Goal: Task Accomplishment & Management: Use online tool/utility

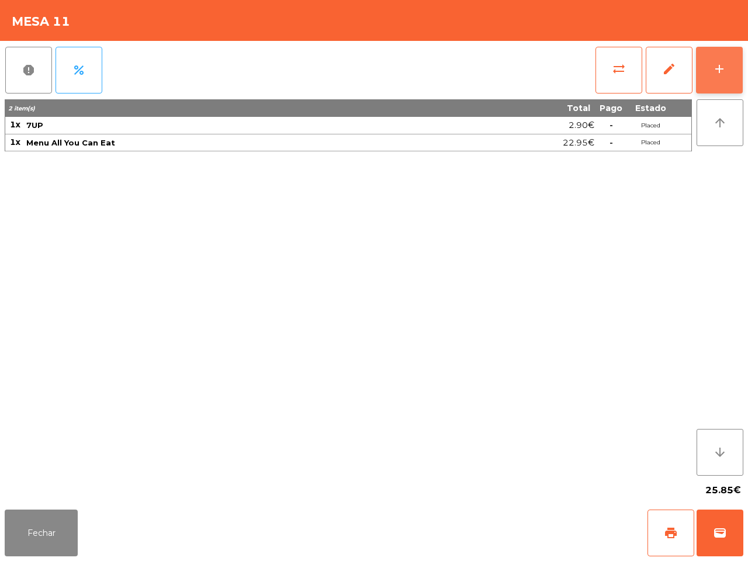
click at [731, 86] on button "add" at bounding box center [719, 70] width 47 height 47
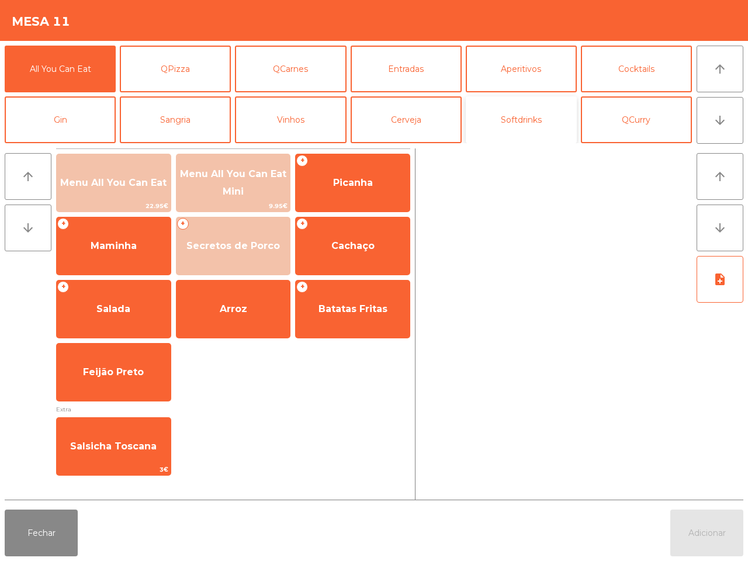
click at [505, 121] on button "Softdrinks" at bounding box center [521, 119] width 111 height 47
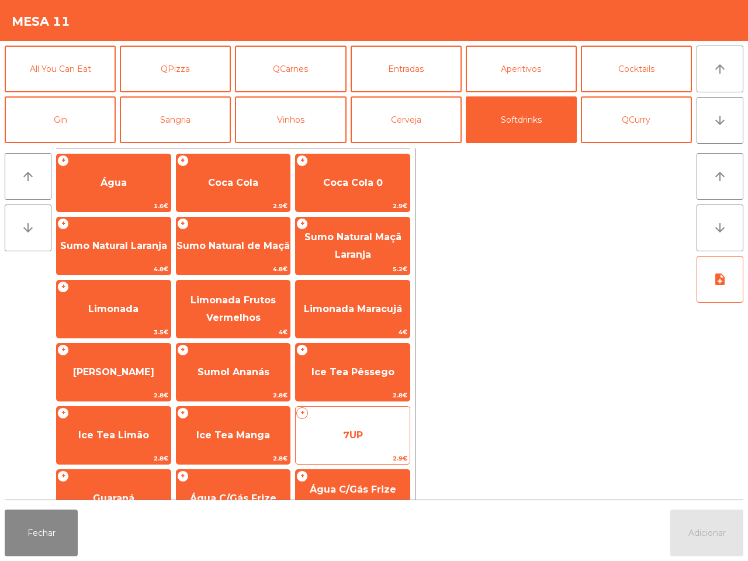
click at [348, 431] on span "7UP" at bounding box center [353, 434] width 20 height 11
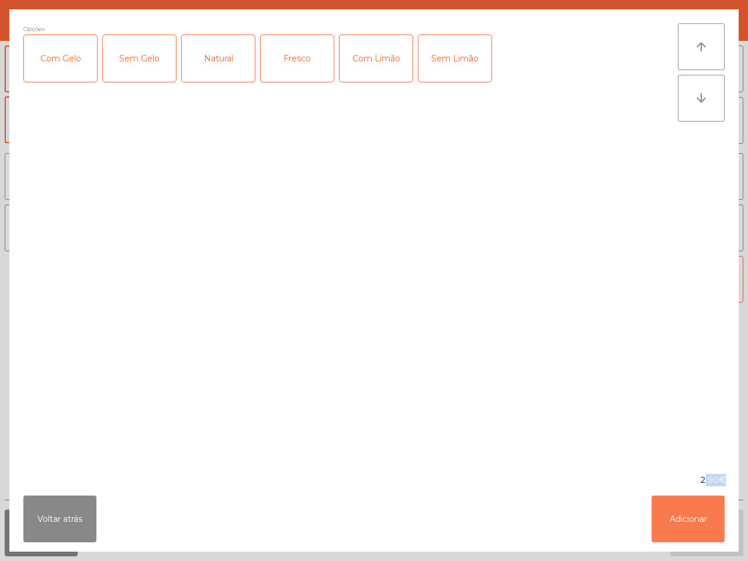
click at [702, 523] on button "Adicionar" at bounding box center [687, 518] width 73 height 47
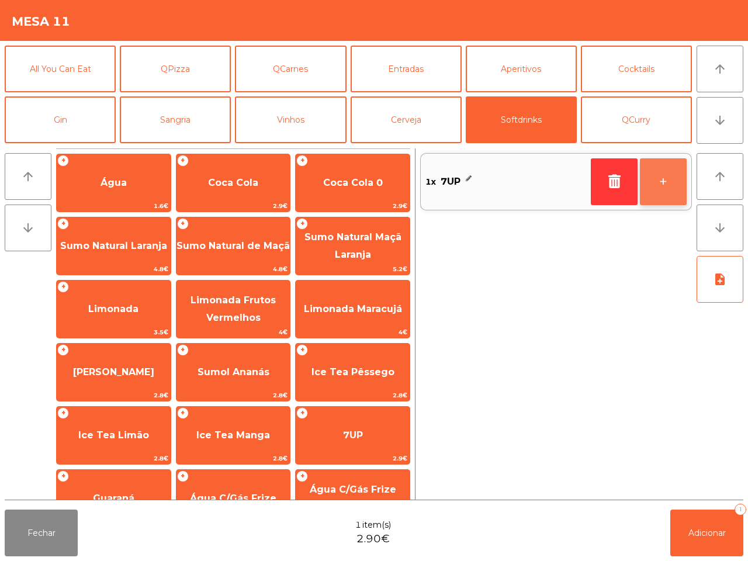
click at [671, 186] on button "+" at bounding box center [663, 181] width 47 height 47
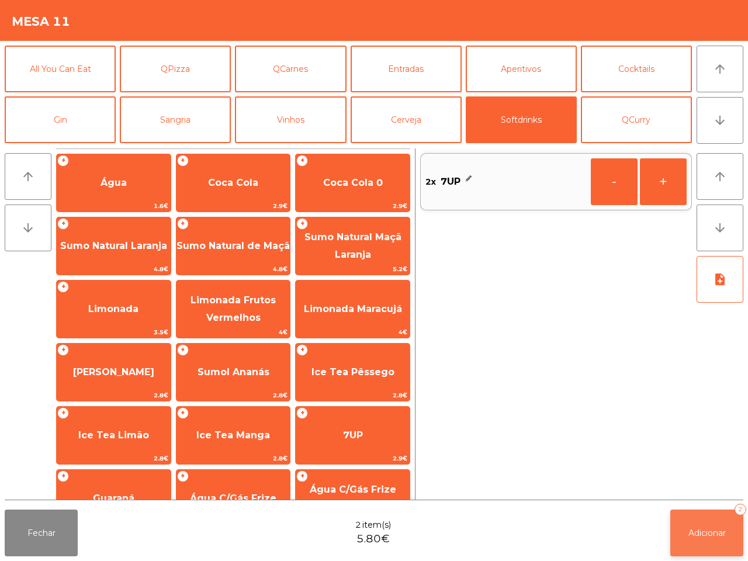
click at [709, 527] on span "Adicionar" at bounding box center [706, 532] width 37 height 11
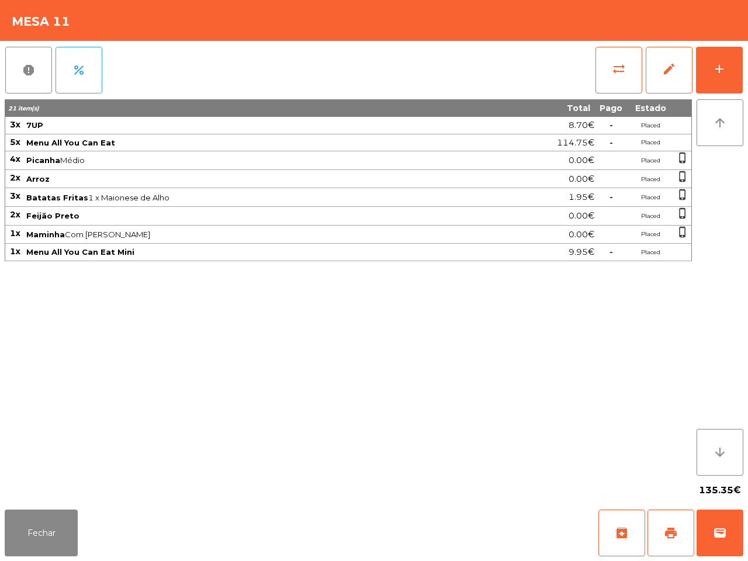
click at [540, 439] on div "21 item(s) Total Pago Estado 3x 7UP 8.70€ - Placed 5x Menu All You Can Eat 114.…" at bounding box center [348, 287] width 687 height 376
click at [19, 539] on button "Fechar" at bounding box center [41, 532] width 73 height 47
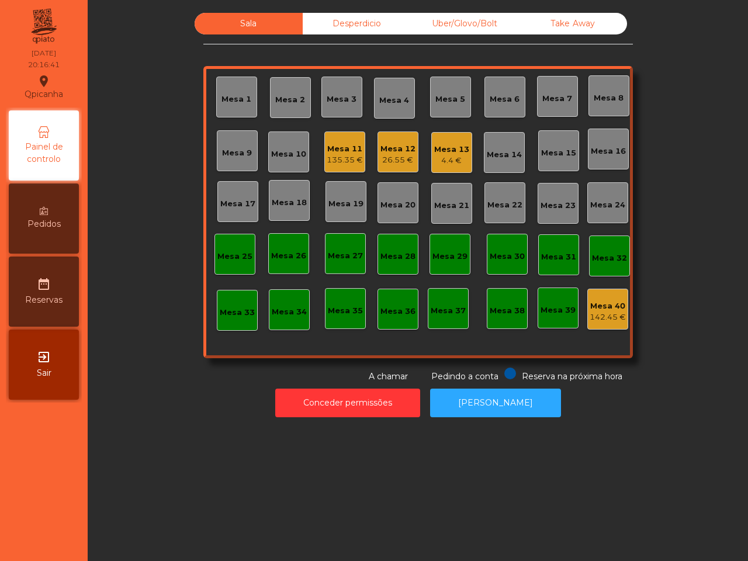
click at [440, 161] on div "4.4 €" at bounding box center [451, 161] width 35 height 12
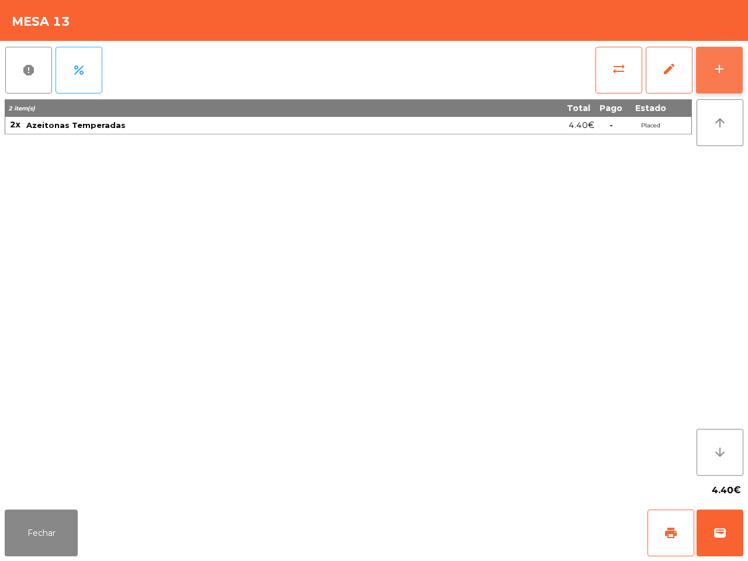
click at [716, 66] on div "add" at bounding box center [719, 69] width 14 height 14
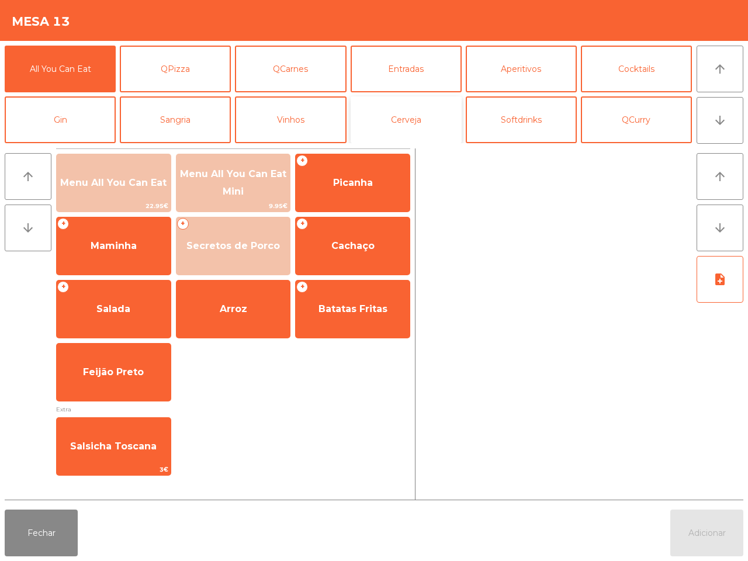
click at [412, 124] on button "Cerveja" at bounding box center [405, 119] width 111 height 47
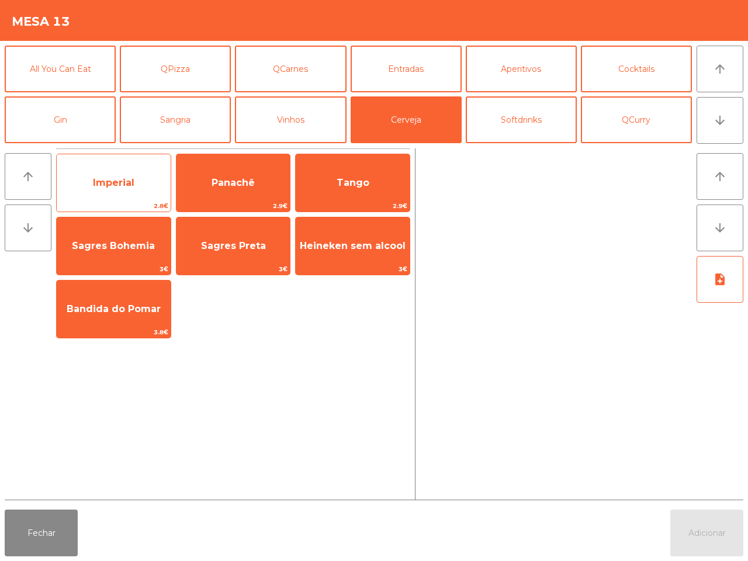
click at [136, 182] on span "Imperial" at bounding box center [114, 183] width 114 height 32
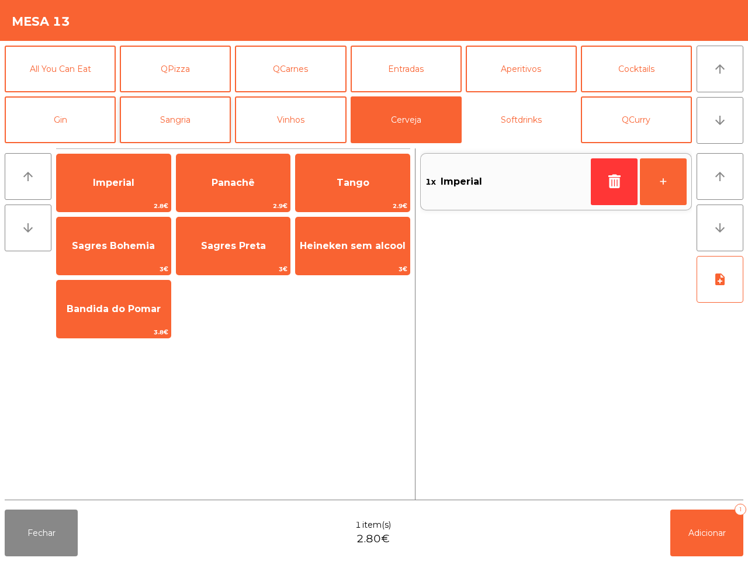
click at [506, 122] on button "Softdrinks" at bounding box center [521, 119] width 111 height 47
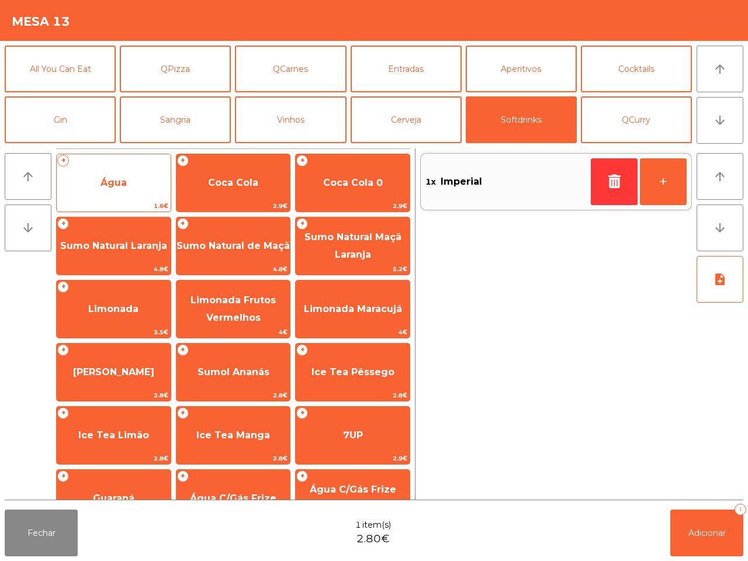
click at [130, 182] on span "Água" at bounding box center [114, 183] width 114 height 32
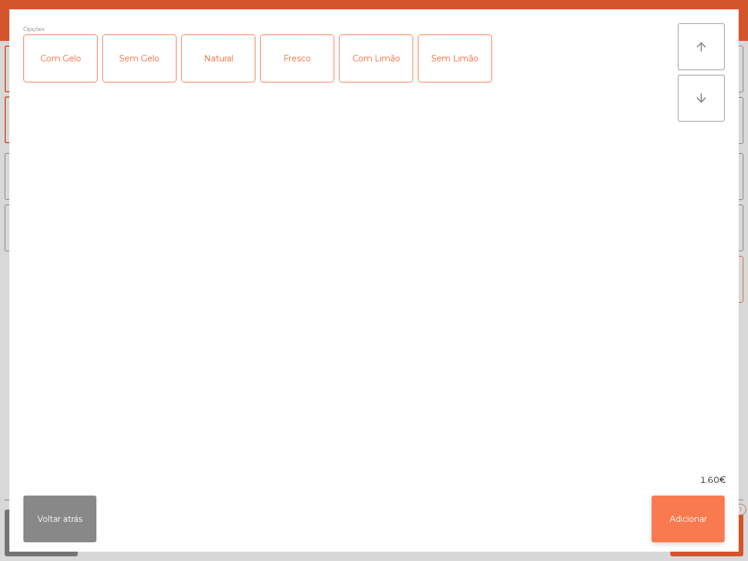
click at [696, 517] on button "Adicionar" at bounding box center [687, 518] width 73 height 47
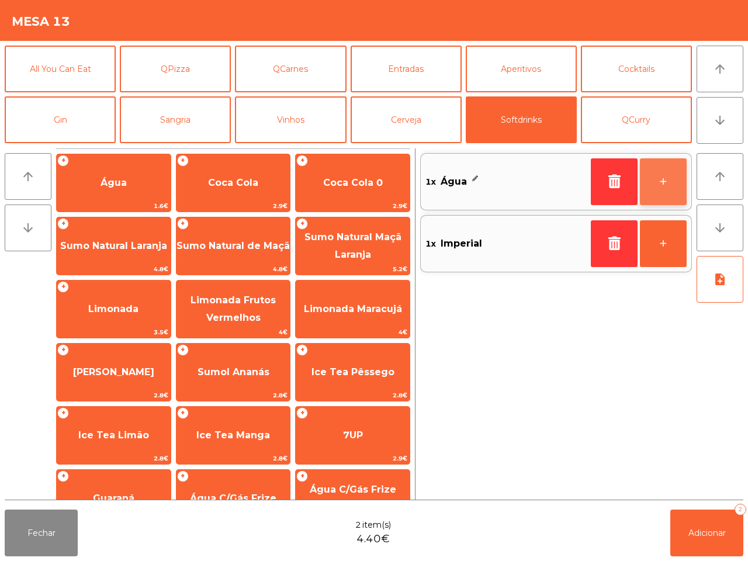
click at [667, 192] on button "+" at bounding box center [663, 181] width 47 height 47
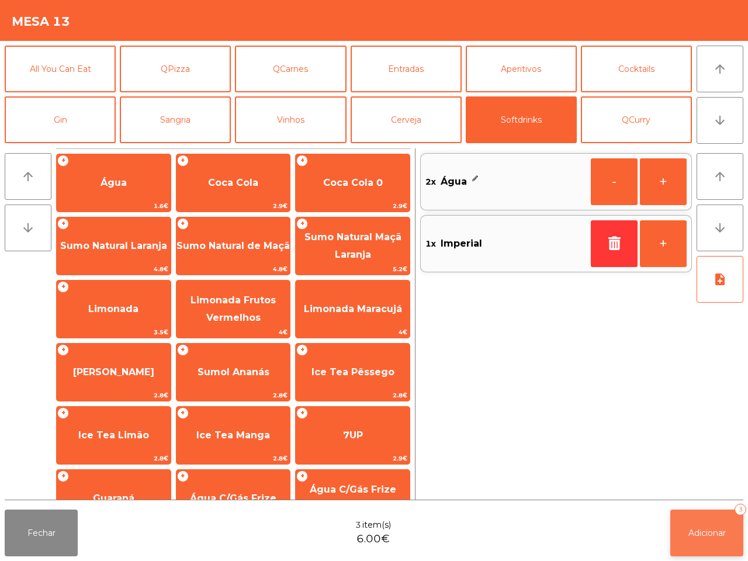
click at [688, 529] on span "Adicionar" at bounding box center [706, 532] width 37 height 11
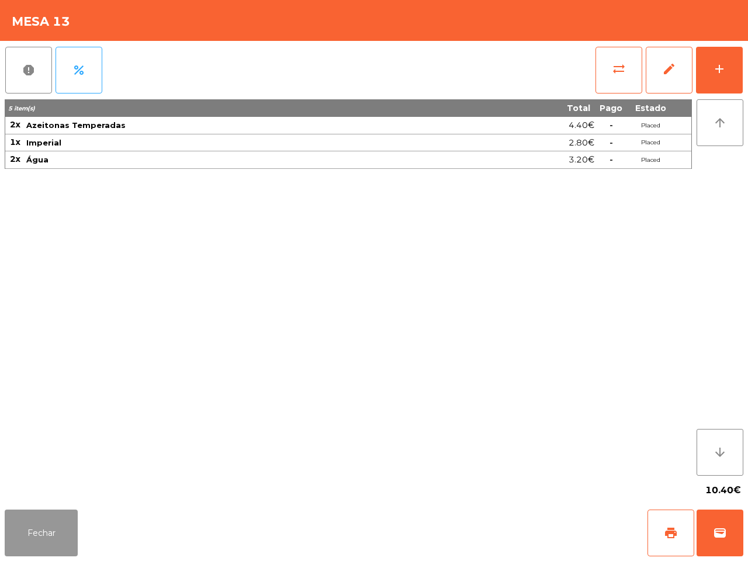
click at [54, 535] on button "Fechar" at bounding box center [41, 532] width 73 height 47
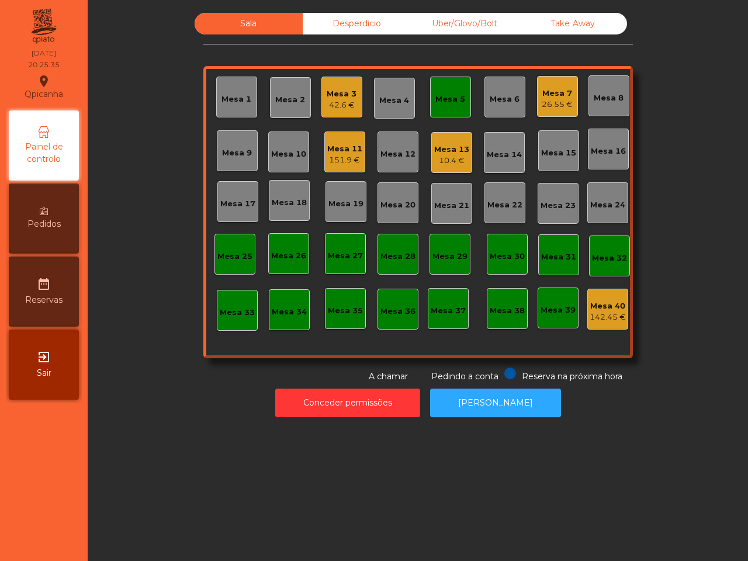
click at [238, 196] on div "Mesa 17" at bounding box center [237, 201] width 35 height 16
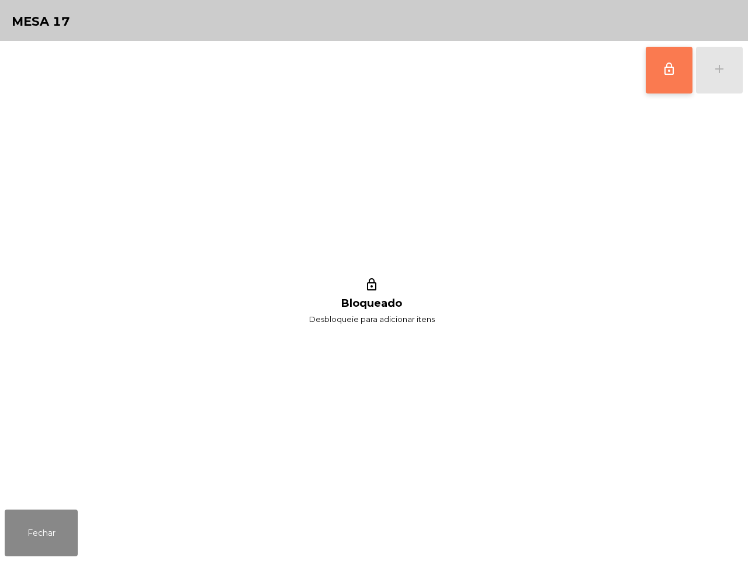
click at [646, 86] on button "lock_outline" at bounding box center [668, 70] width 47 height 47
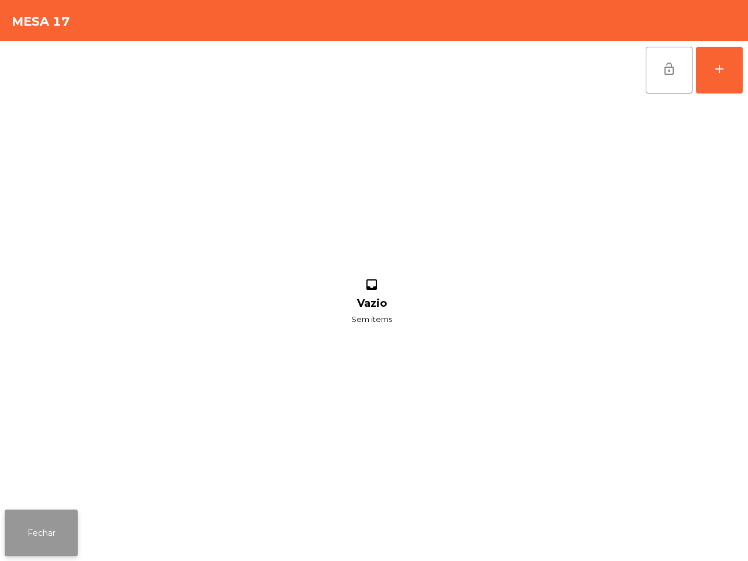
click at [22, 530] on button "Fechar" at bounding box center [41, 532] width 73 height 47
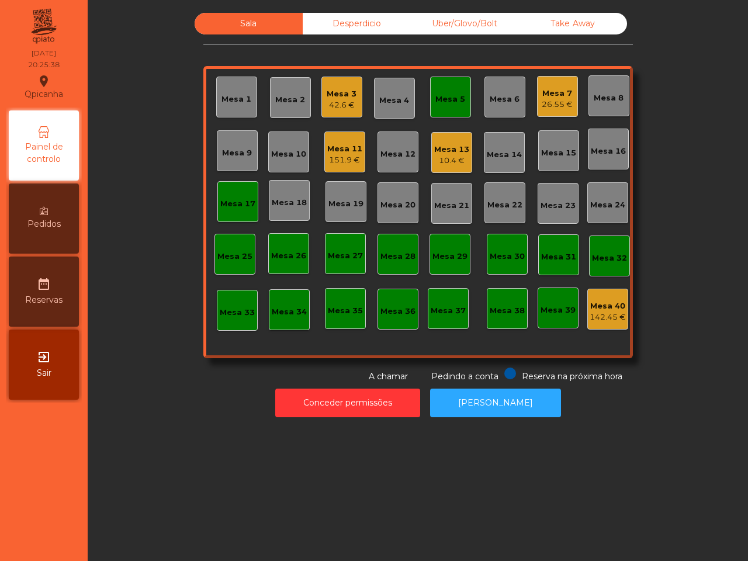
click at [343, 148] on div "Mesa 11" at bounding box center [344, 149] width 35 height 12
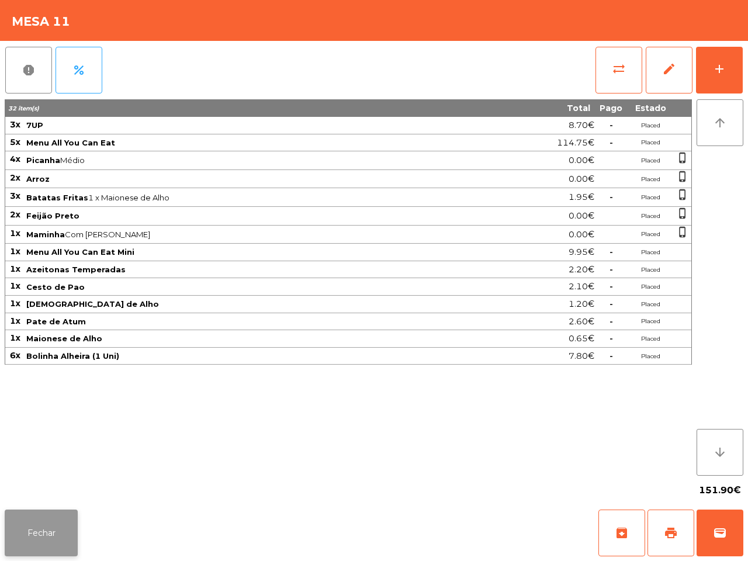
click at [57, 533] on button "Fechar" at bounding box center [41, 532] width 73 height 47
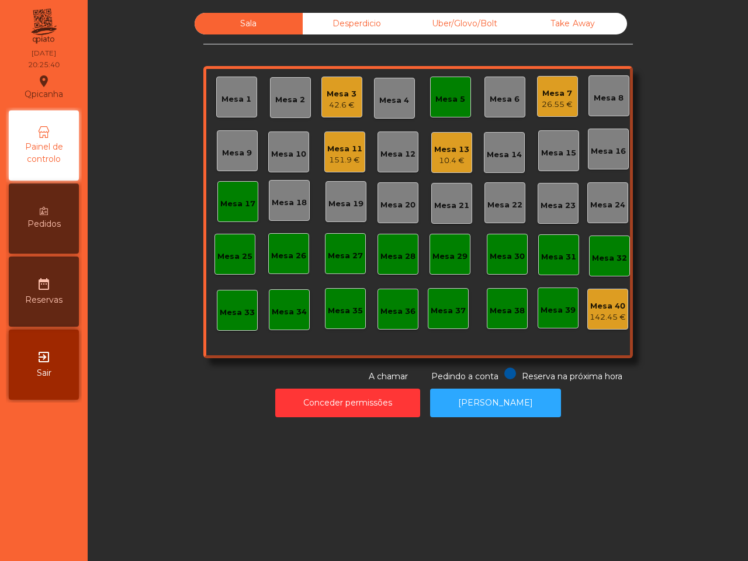
click at [442, 152] on div "Mesa 13" at bounding box center [451, 150] width 35 height 12
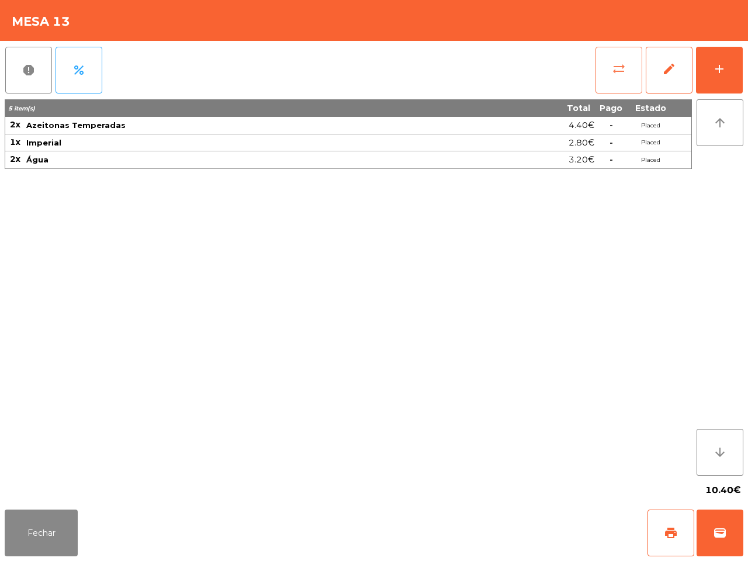
click at [610, 66] on button "sync_alt" at bounding box center [618, 70] width 47 height 47
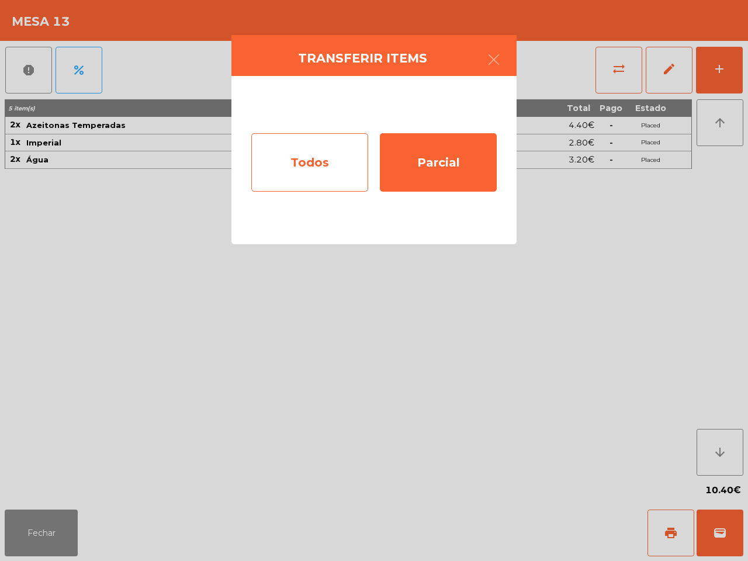
click at [349, 138] on div "Todos" at bounding box center [309, 162] width 117 height 58
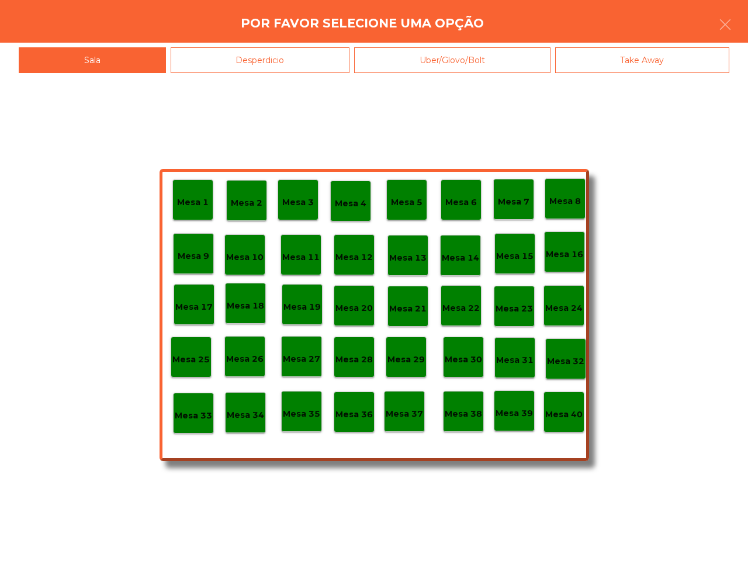
click at [193, 306] on p "Mesa 17" at bounding box center [193, 306] width 37 height 13
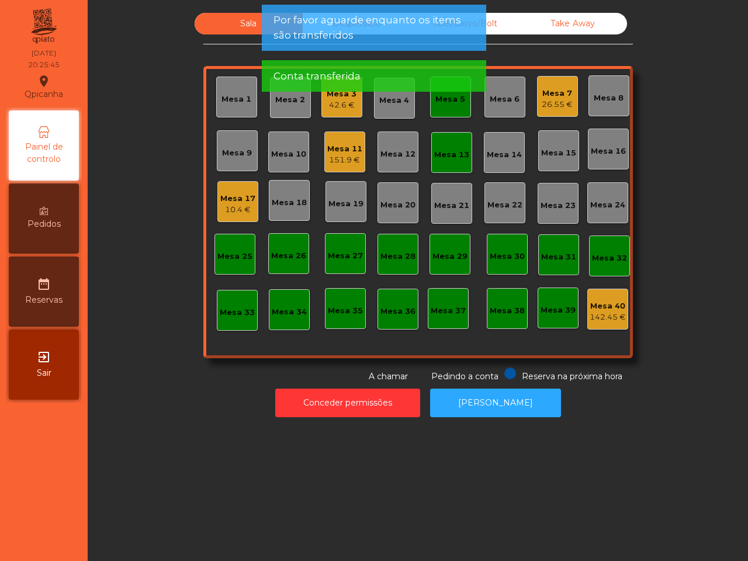
click at [237, 196] on div "Mesa 17" at bounding box center [237, 199] width 35 height 12
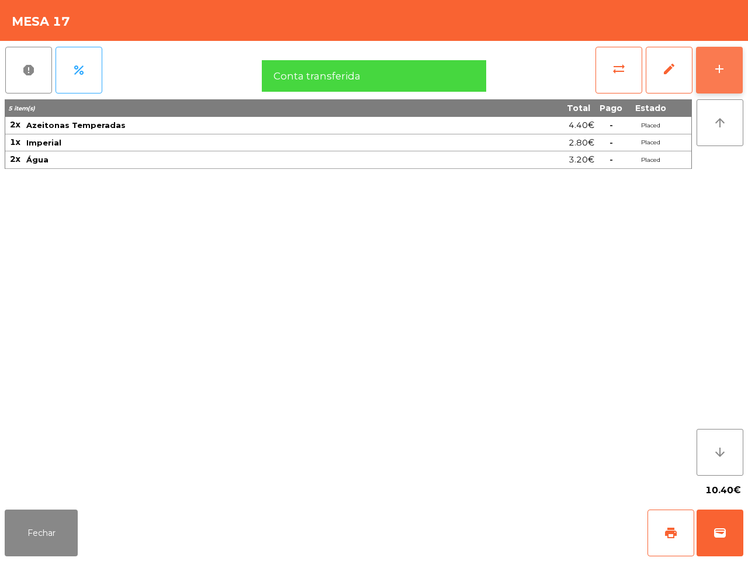
click at [704, 71] on button "add" at bounding box center [719, 70] width 47 height 47
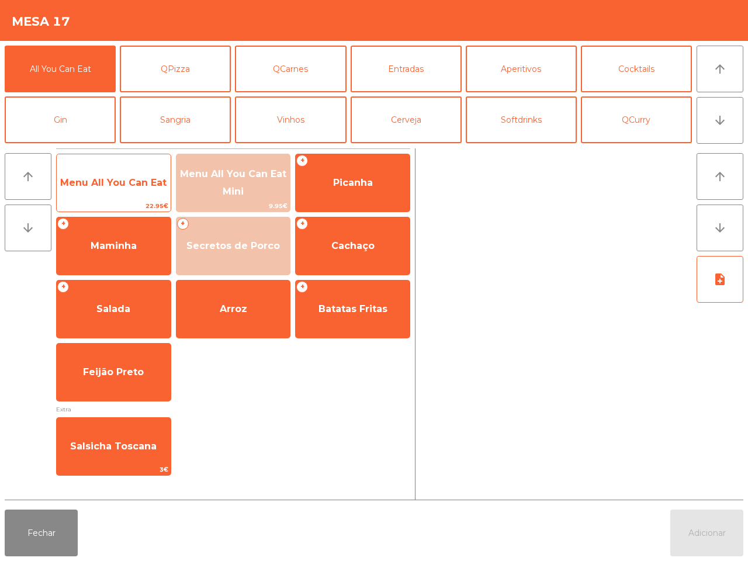
click at [106, 182] on span "Menu All You Can Eat" at bounding box center [113, 182] width 106 height 11
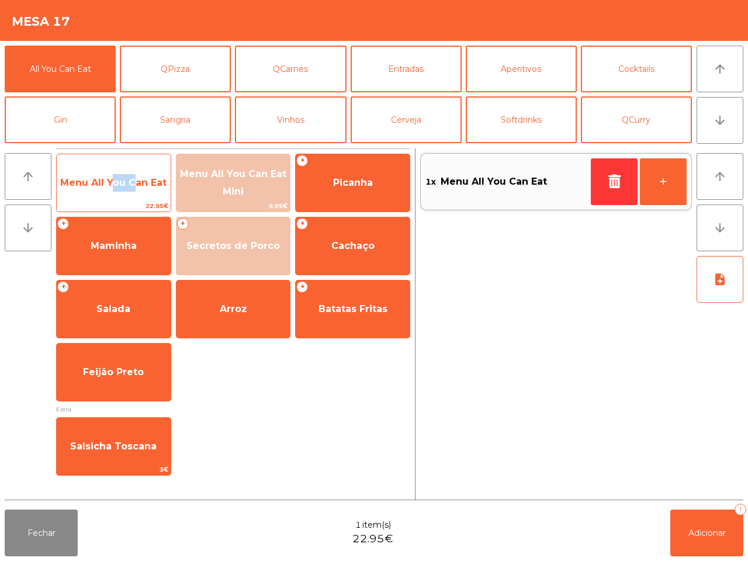
click at [106, 182] on span "Menu All You Can Eat" at bounding box center [113, 182] width 106 height 11
click at [107, 182] on span "Menu All You Can Eat" at bounding box center [113, 182] width 106 height 11
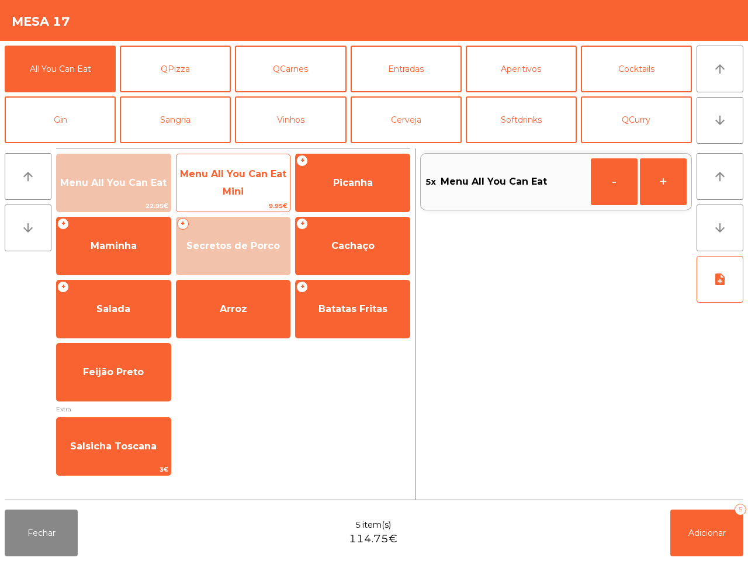
click at [195, 179] on span "Menu All You Can Eat Mini" at bounding box center [233, 183] width 114 height 50
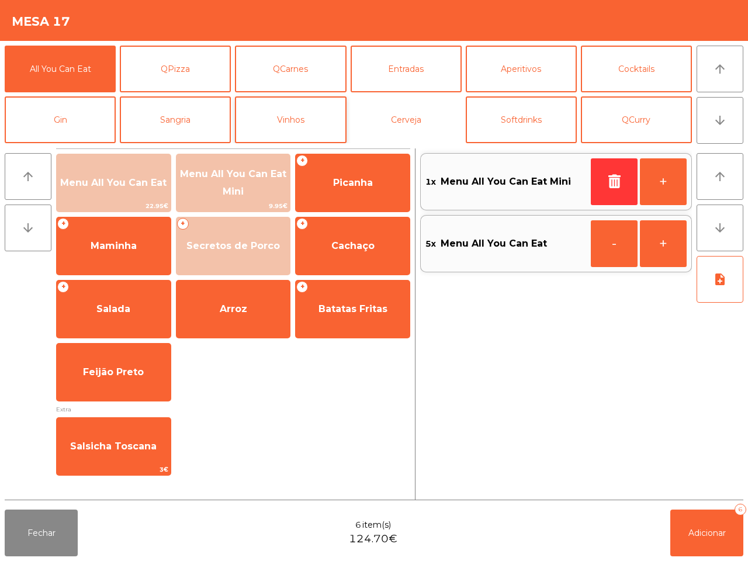
drag, startPoint x: 400, startPoint y: 127, endPoint x: 340, endPoint y: 134, distance: 60.6
click at [401, 127] on button "Cerveja" at bounding box center [405, 119] width 111 height 47
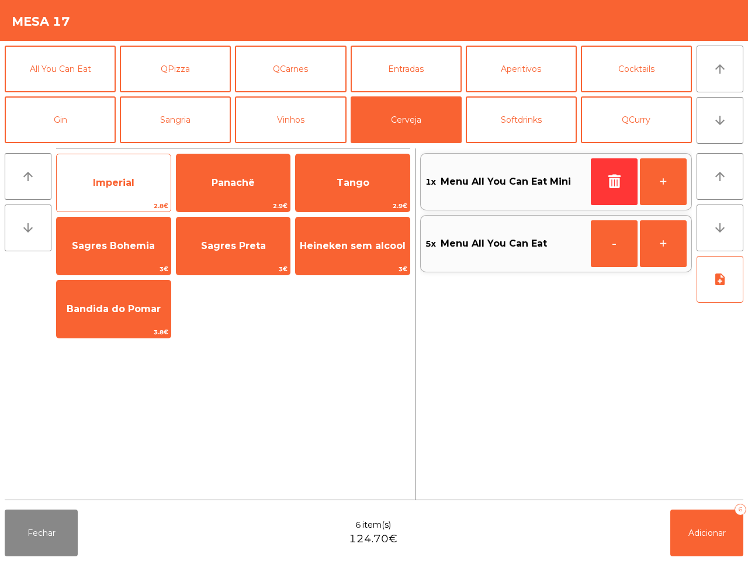
click at [129, 177] on span "Imperial" at bounding box center [113, 182] width 41 height 11
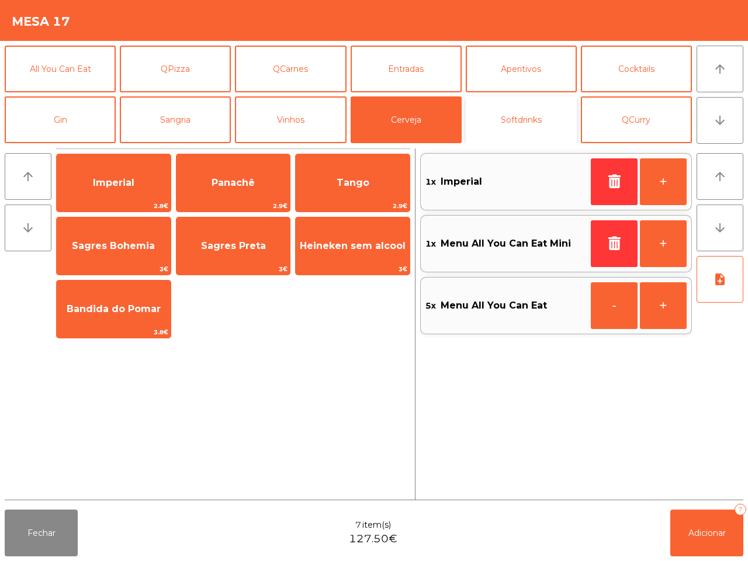
click at [514, 109] on button "Softdrinks" at bounding box center [521, 119] width 111 height 47
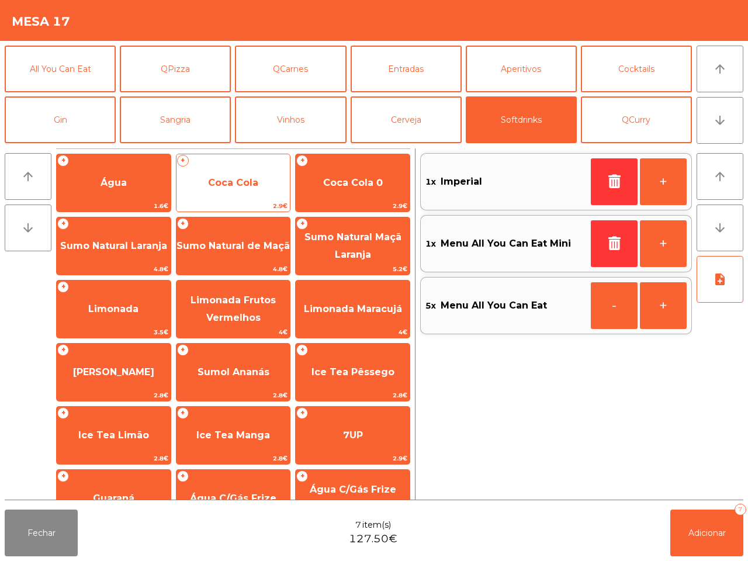
click at [251, 182] on span "Coca Cola" at bounding box center [233, 182] width 50 height 11
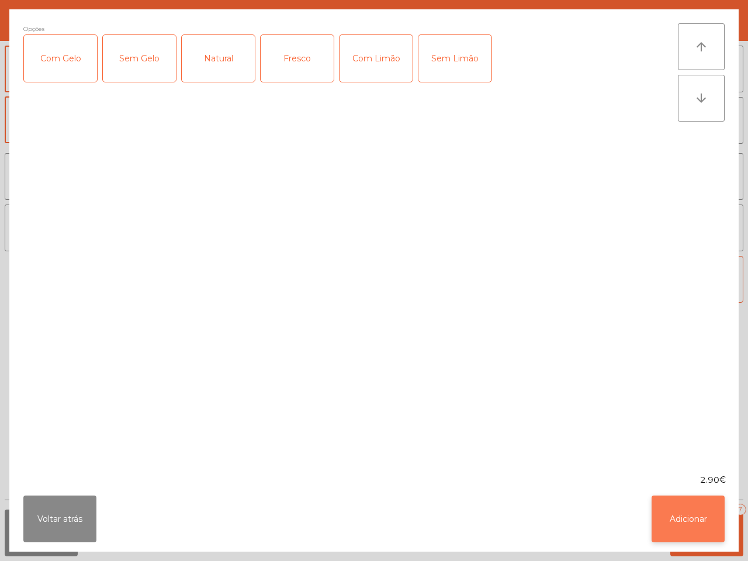
click at [697, 512] on button "Adicionar" at bounding box center [687, 518] width 73 height 47
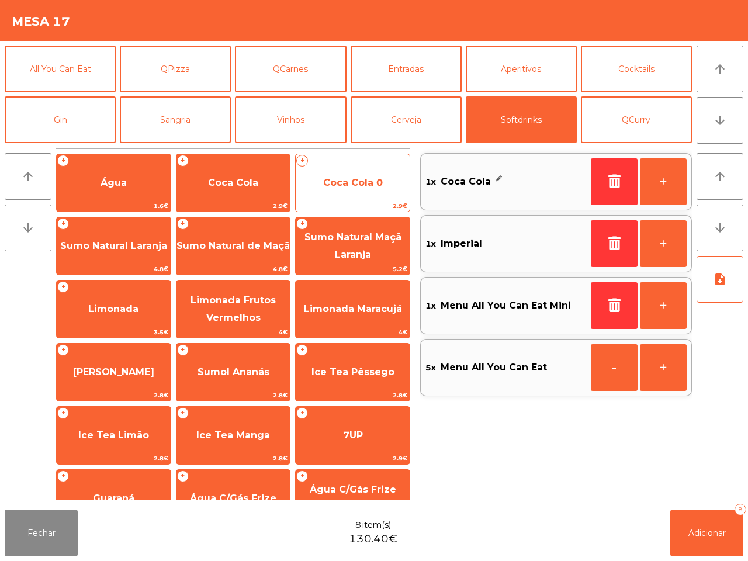
click at [358, 193] on span "Coca Cola 0" at bounding box center [353, 183] width 114 height 32
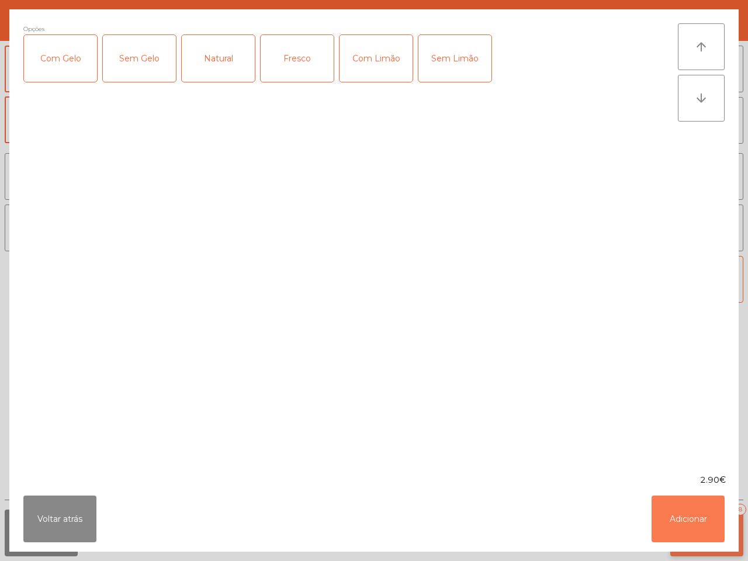
click at [702, 519] on button "Adicionar" at bounding box center [687, 518] width 73 height 47
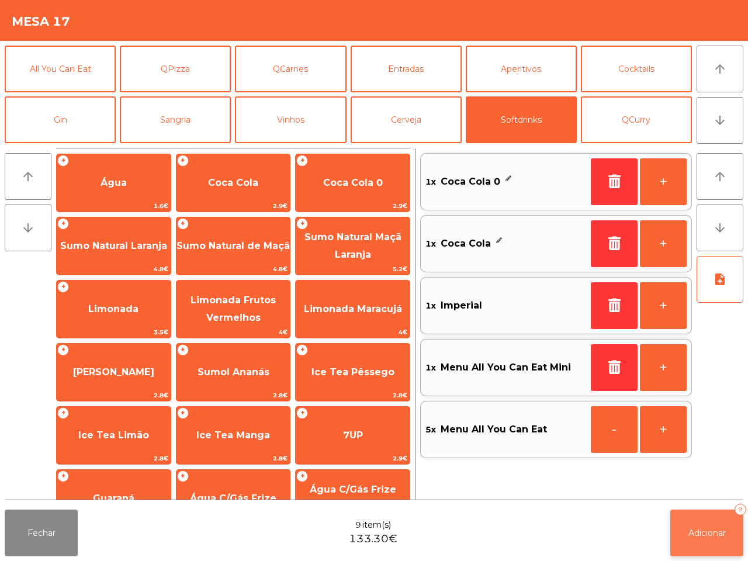
click at [707, 520] on button "Adicionar 9" at bounding box center [706, 532] width 73 height 47
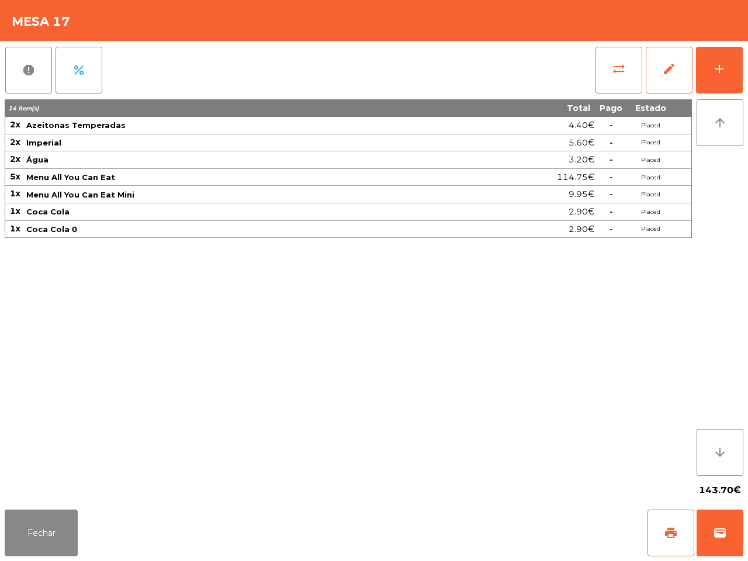
click at [605, 484] on div "143.70€" at bounding box center [374, 490] width 738 height 29
click at [47, 533] on button "Fechar" at bounding box center [41, 532] width 73 height 47
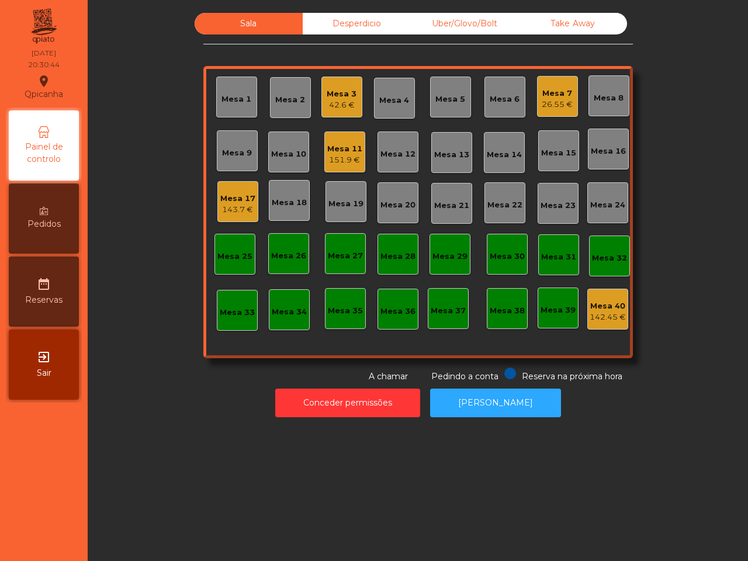
click at [221, 211] on div "143.7 €" at bounding box center [237, 210] width 35 height 12
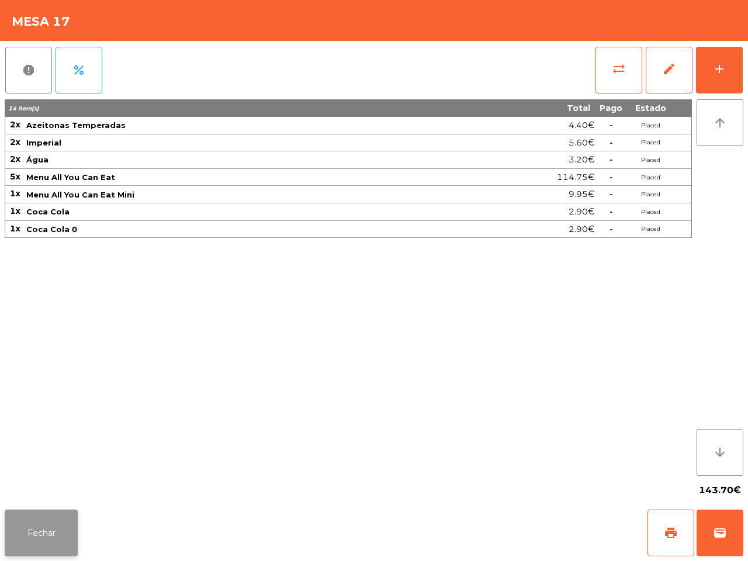
click at [50, 536] on button "Fechar" at bounding box center [41, 532] width 73 height 47
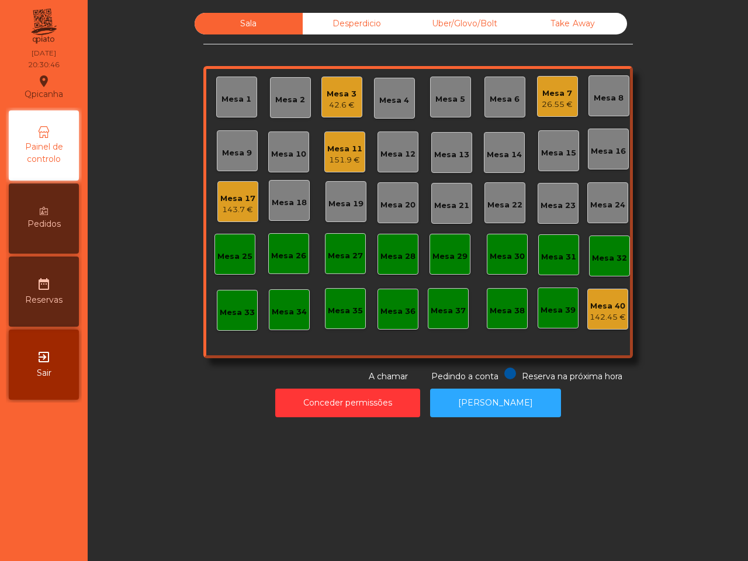
click at [335, 152] on div "Mesa 11" at bounding box center [344, 149] width 35 height 12
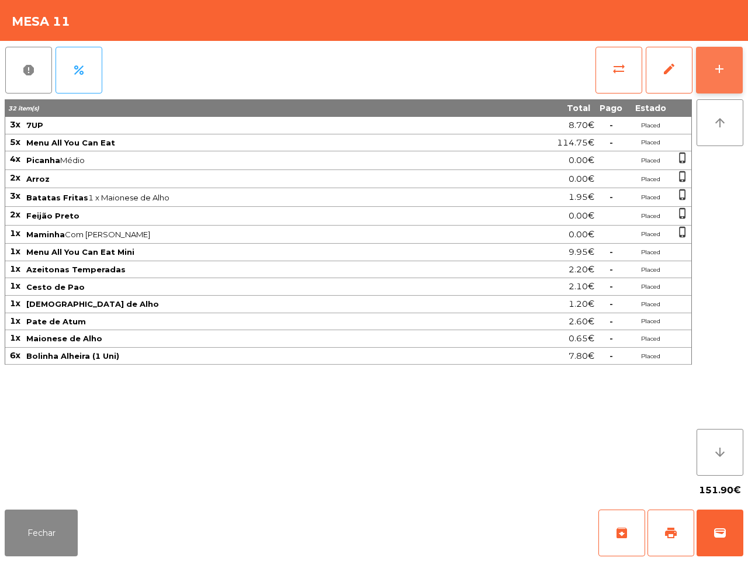
click at [736, 73] on button "add" at bounding box center [719, 70] width 47 height 47
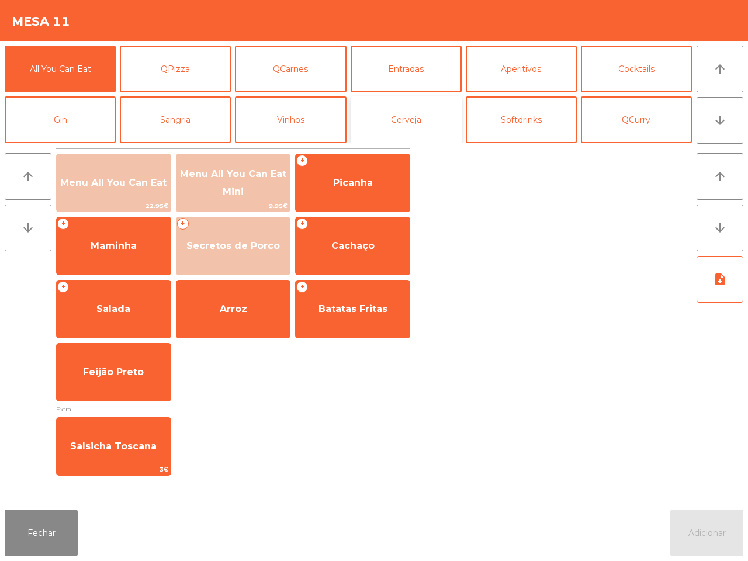
click at [393, 120] on button "Cerveja" at bounding box center [405, 119] width 111 height 47
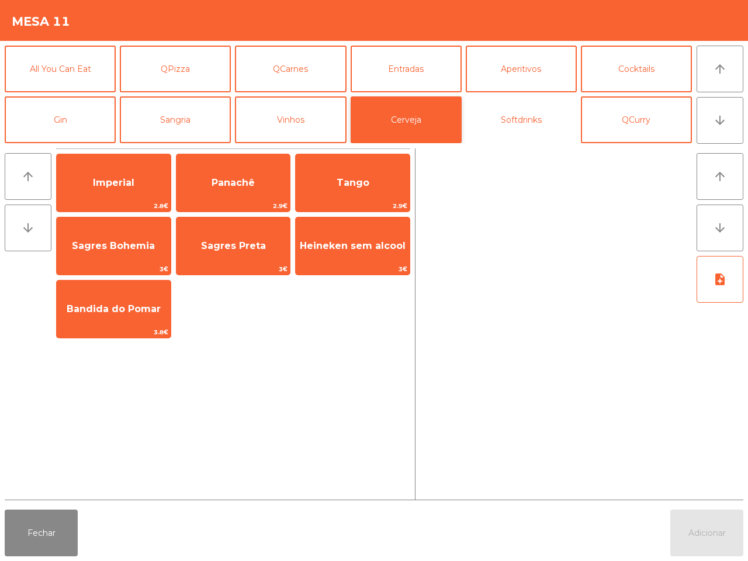
click at [516, 126] on button "Softdrinks" at bounding box center [521, 119] width 111 height 47
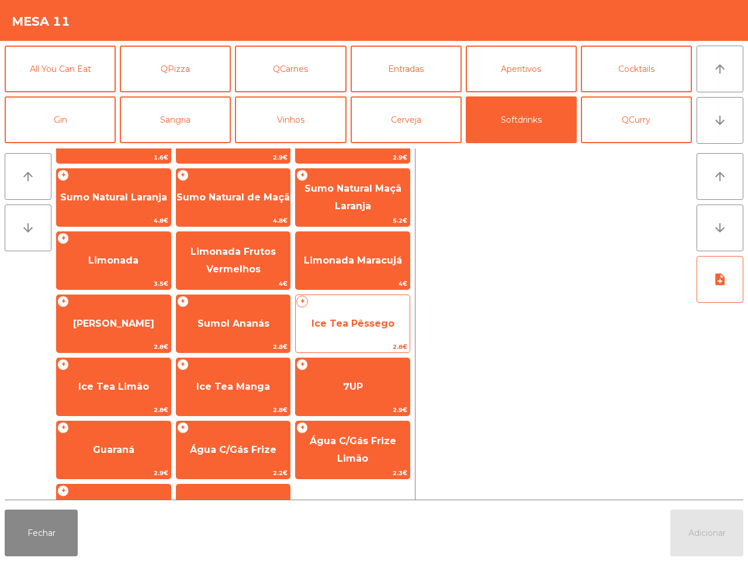
scroll to position [95, 0]
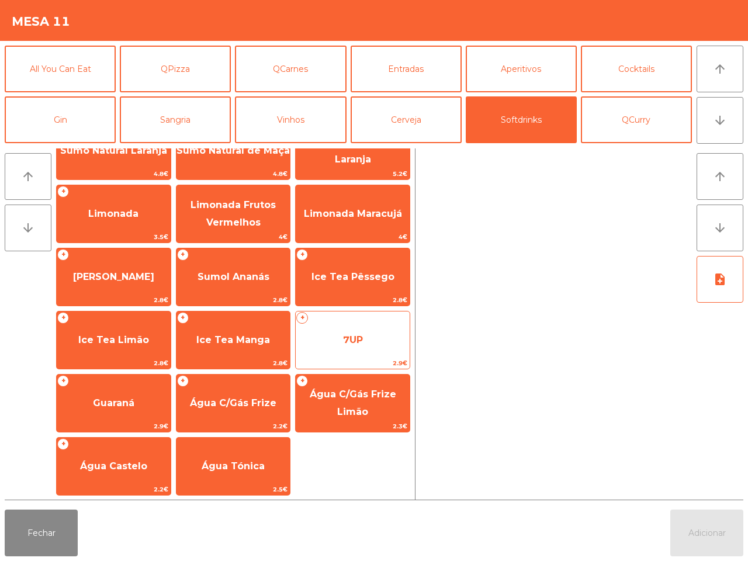
click at [380, 334] on span "7UP" at bounding box center [353, 340] width 114 height 32
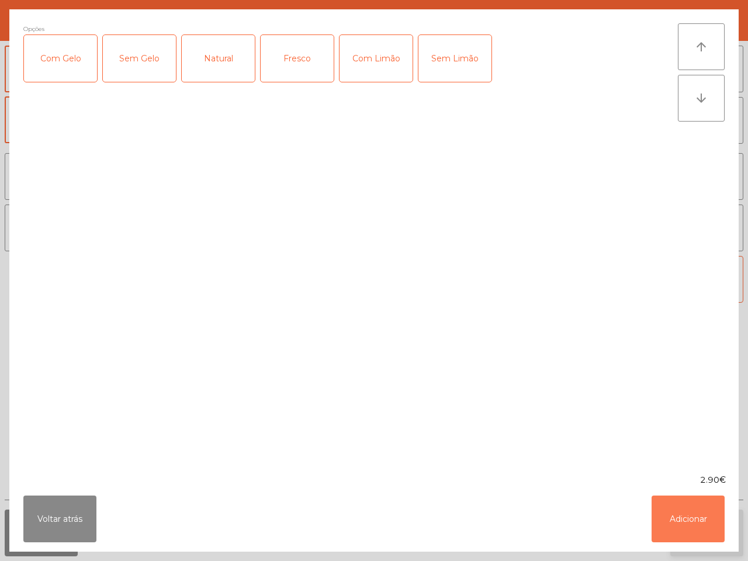
click at [676, 516] on button "Adicionar" at bounding box center [687, 518] width 73 height 47
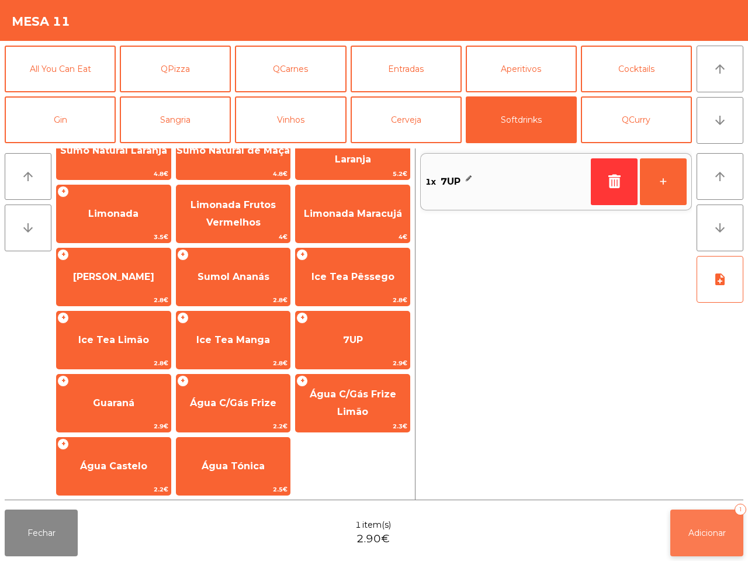
click at [702, 530] on span "Adicionar" at bounding box center [706, 532] width 37 height 11
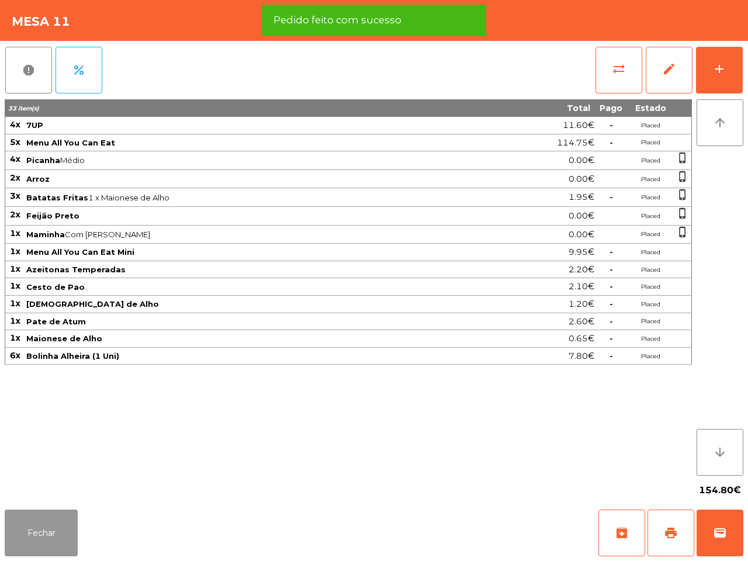
drag, startPoint x: 35, startPoint y: 526, endPoint x: 41, endPoint y: 526, distance: 5.9
click at [38, 526] on button "Fechar" at bounding box center [41, 532] width 73 height 47
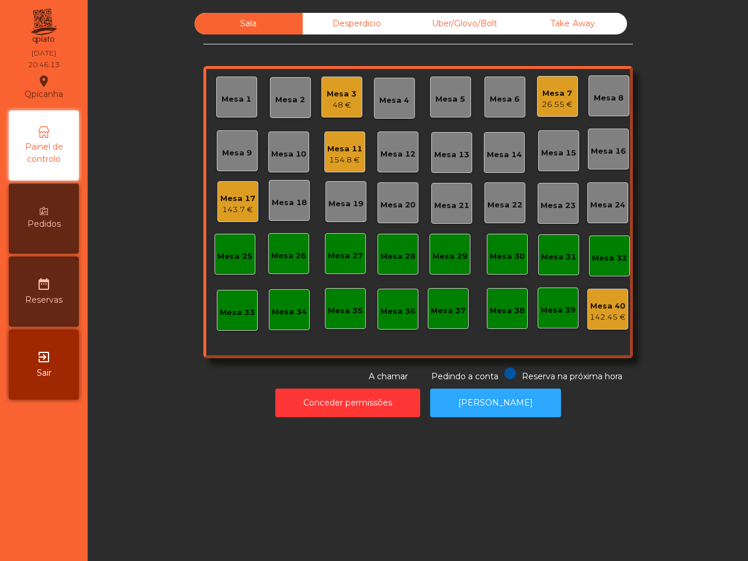
click at [235, 189] on div "Mesa 17 143.7 €" at bounding box center [237, 201] width 35 height 27
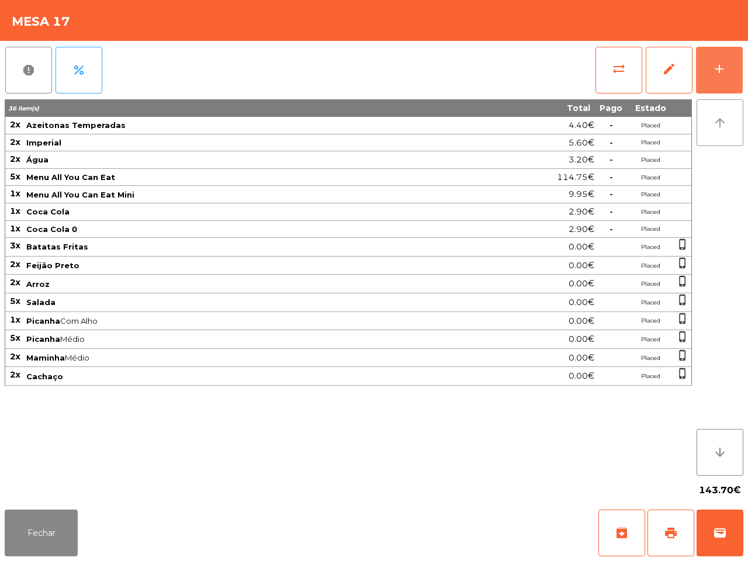
click at [729, 66] on button "add" at bounding box center [719, 70] width 47 height 47
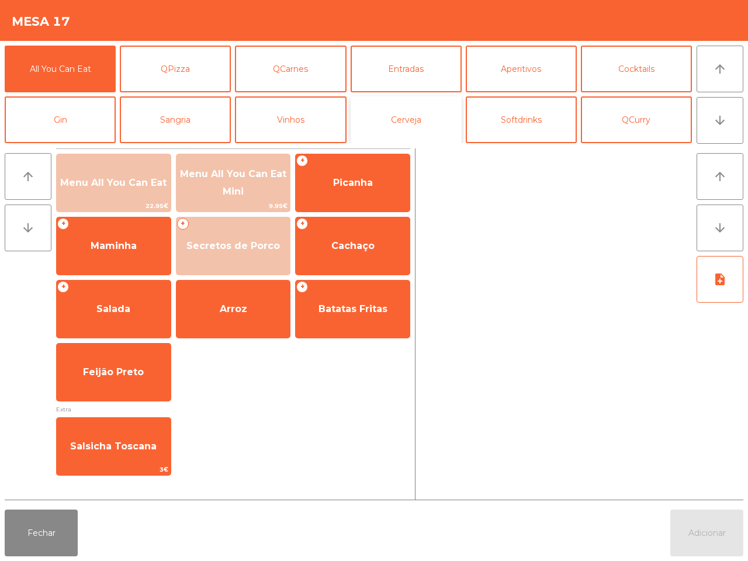
click at [433, 100] on button "Cerveja" at bounding box center [405, 119] width 111 height 47
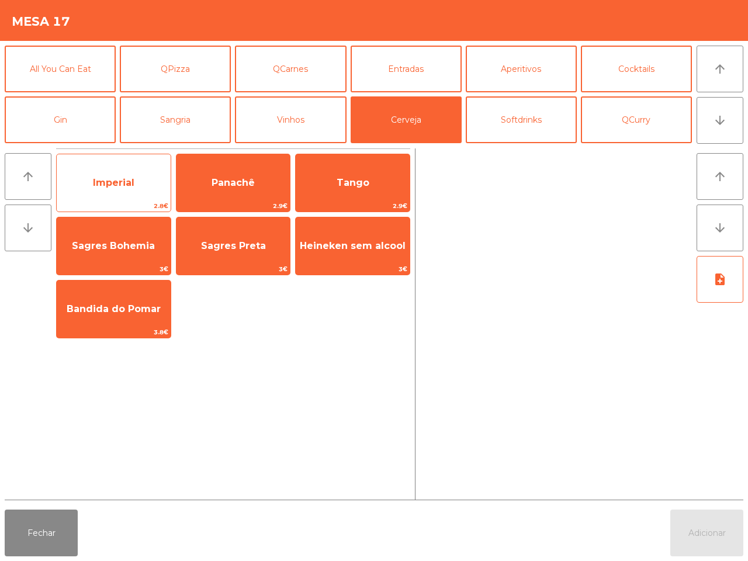
click at [104, 188] on span "Imperial" at bounding box center [113, 182] width 41 height 11
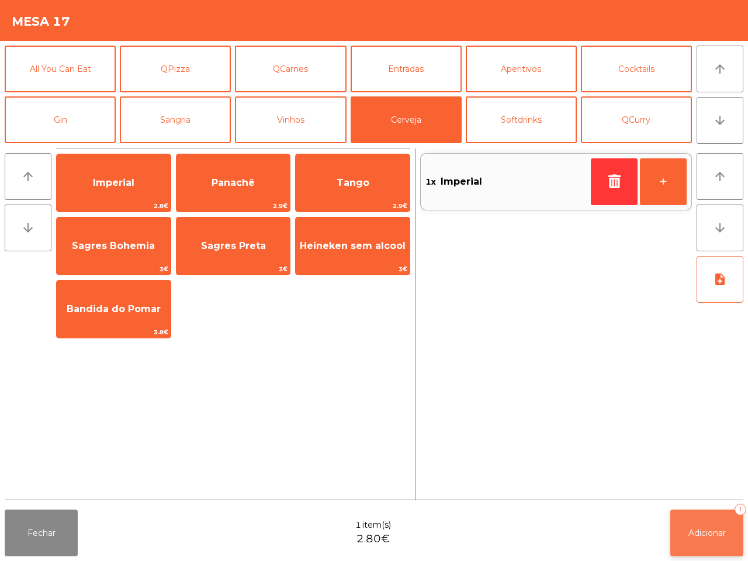
click at [681, 518] on button "Adicionar 1" at bounding box center [706, 532] width 73 height 47
